Goal: Task Accomplishment & Management: Manage account settings

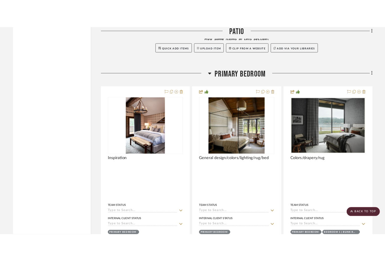
scroll to position [5227, 0]
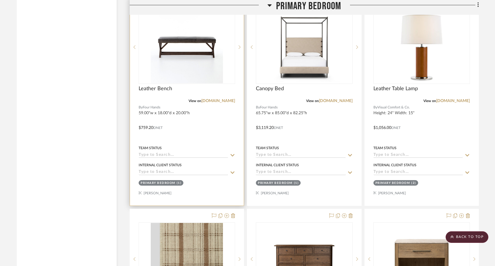
scroll to position [5304, 0]
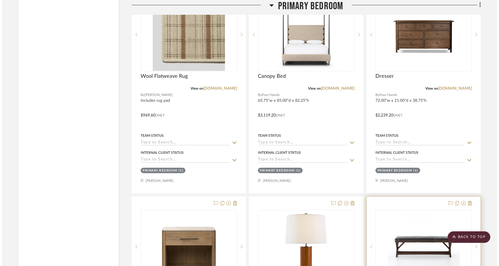
scroll to position [0, 0]
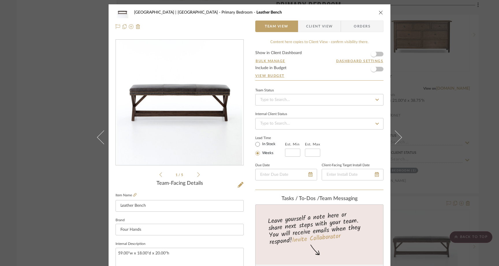
click at [41, 118] on div "Meadow Mountain | Vail Valley Primary Bedroom Leather Bench Team View Client Vi…" at bounding box center [249, 133] width 499 height 266
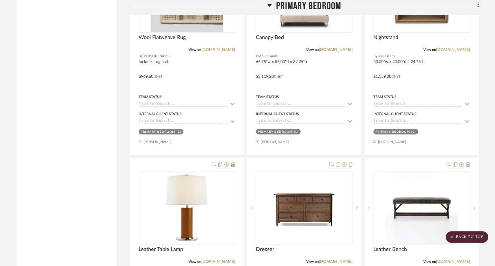
scroll to position [5445, 0]
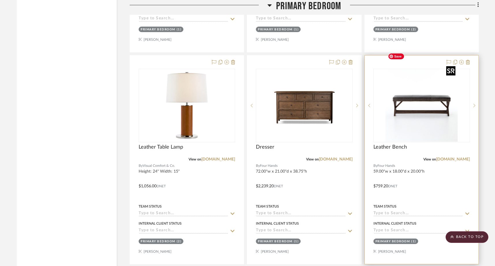
click at [389, 115] on img "0" at bounding box center [421, 105] width 72 height 72
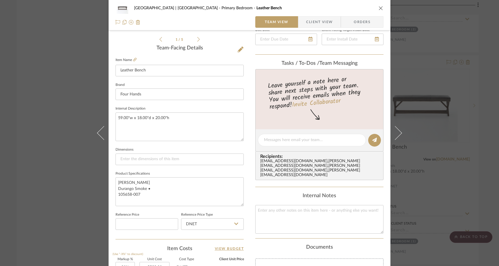
scroll to position [154, 0]
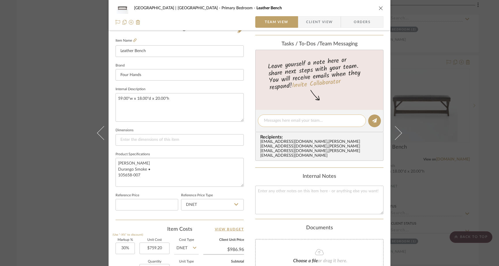
click at [310, 119] on textarea at bounding box center [312, 120] width 96 height 6
click at [268, 119] on textarea "The bench eta got pushed to early December" at bounding box center [312, 120] width 96 height 6
type textarea "This bench eta got pushed to early December"
click at [374, 118] on icon at bounding box center [374, 120] width 5 height 5
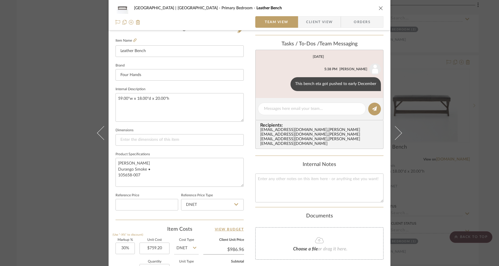
click at [64, 65] on div "Meadow Mountain | Vail Valley Primary Bedroom Leather Bench Team View Client Vi…" at bounding box center [249, 133] width 499 height 266
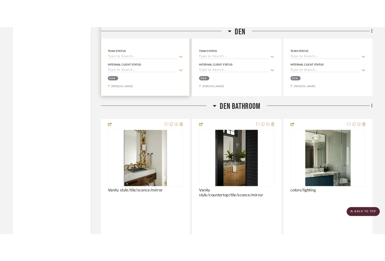
scroll to position [4675, 0]
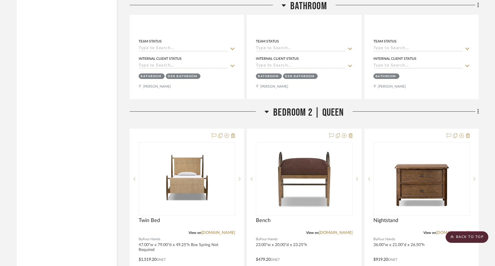
scroll to position [7439, 0]
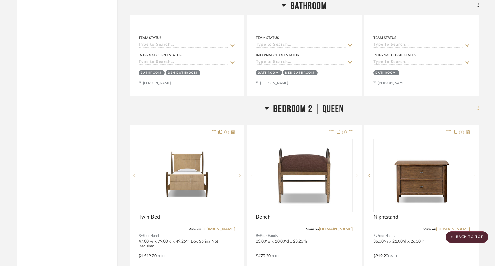
click at [389, 105] on icon at bounding box center [477, 107] width 1 height 5
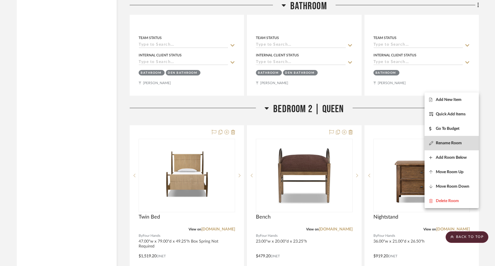
click at [389, 145] on span "Rename Room" at bounding box center [449, 143] width 26 height 5
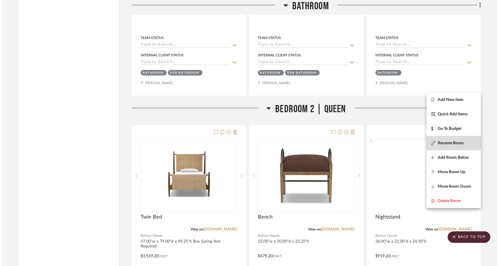
scroll to position [0, 0]
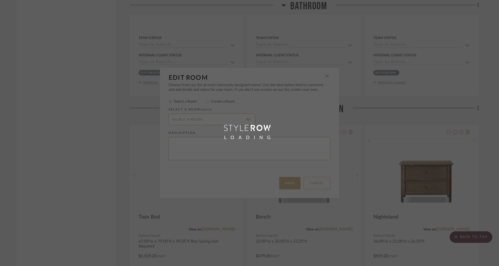
radio input "false"
radio input "true"
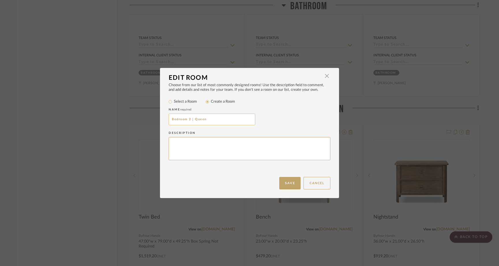
click at [227, 121] on input "Bedroom 2 | Queen" at bounding box center [212, 119] width 87 height 12
type input "Bedroom 2 | Twin Beds"
click at [290, 186] on button "Save" at bounding box center [289, 183] width 21 height 12
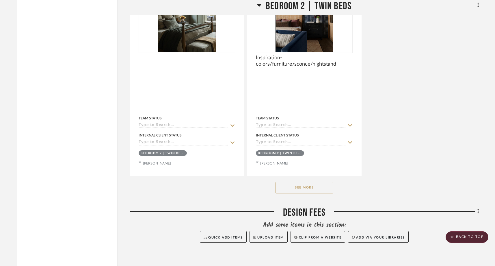
scroll to position [8023, 0]
click at [296, 181] on button "See More" at bounding box center [304, 187] width 58 height 12
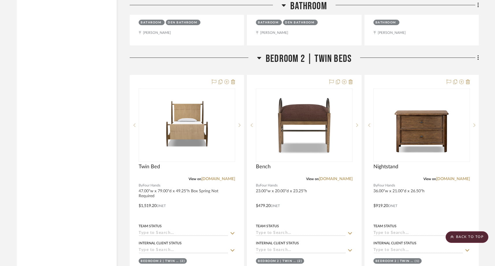
scroll to position [7486, 0]
